Goal: Navigation & Orientation: Find specific page/section

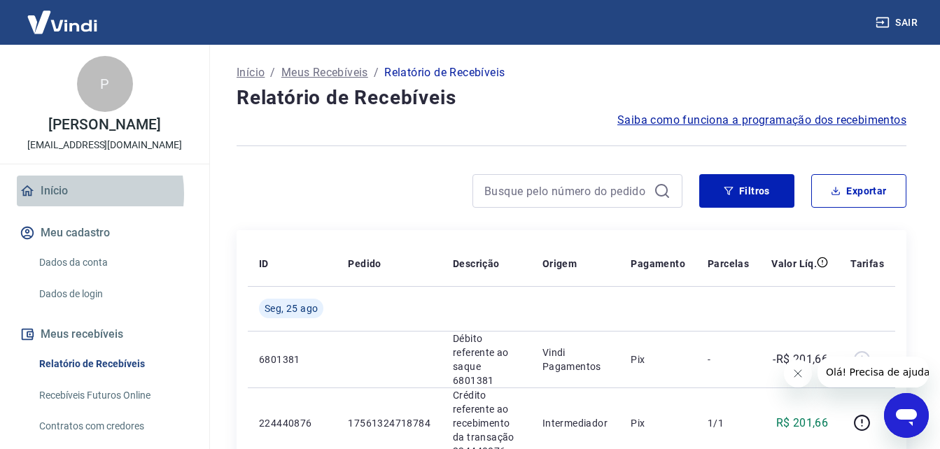
click at [62, 206] on link "Início" at bounding box center [105, 191] width 176 height 31
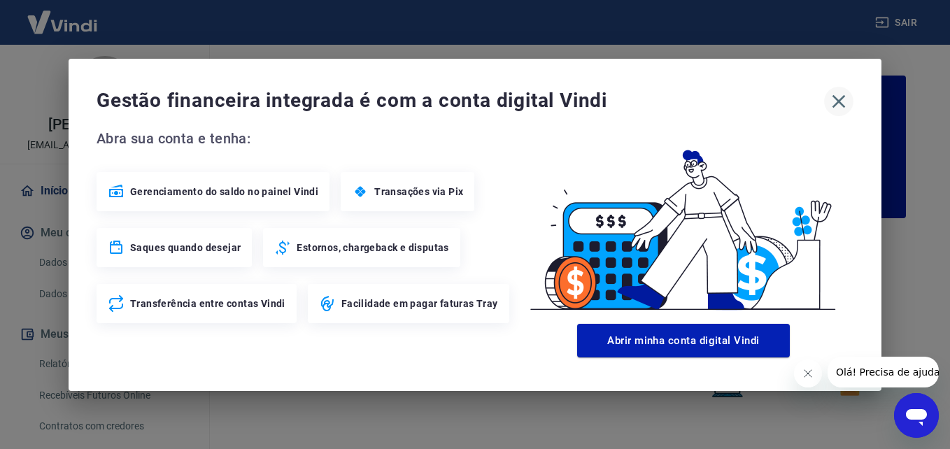
click at [853, 102] on div "Gestão financeira integrada é com a conta digital Vindi Abra sua conta e tenha:…" at bounding box center [475, 225] width 813 height 332
drag, startPoint x: 842, startPoint y: 101, endPoint x: 861, endPoint y: 119, distance: 25.2
click at [842, 102] on icon "button" at bounding box center [839, 101] width 22 height 22
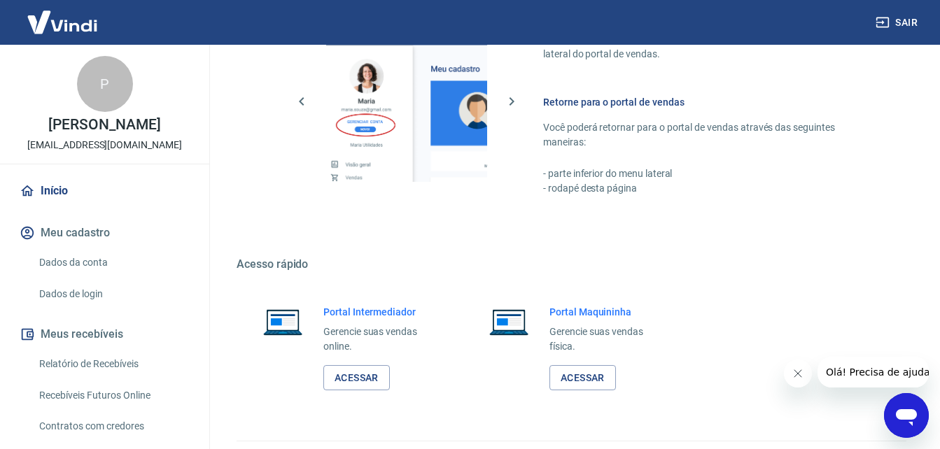
scroll to position [844, 0]
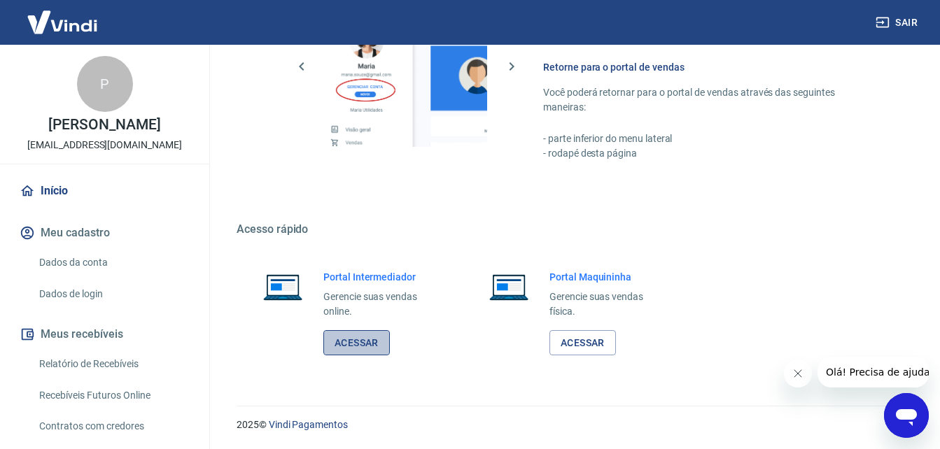
click at [370, 339] on link "Acessar" at bounding box center [356, 343] width 66 height 26
